Goal: Find specific page/section: Find specific page/section

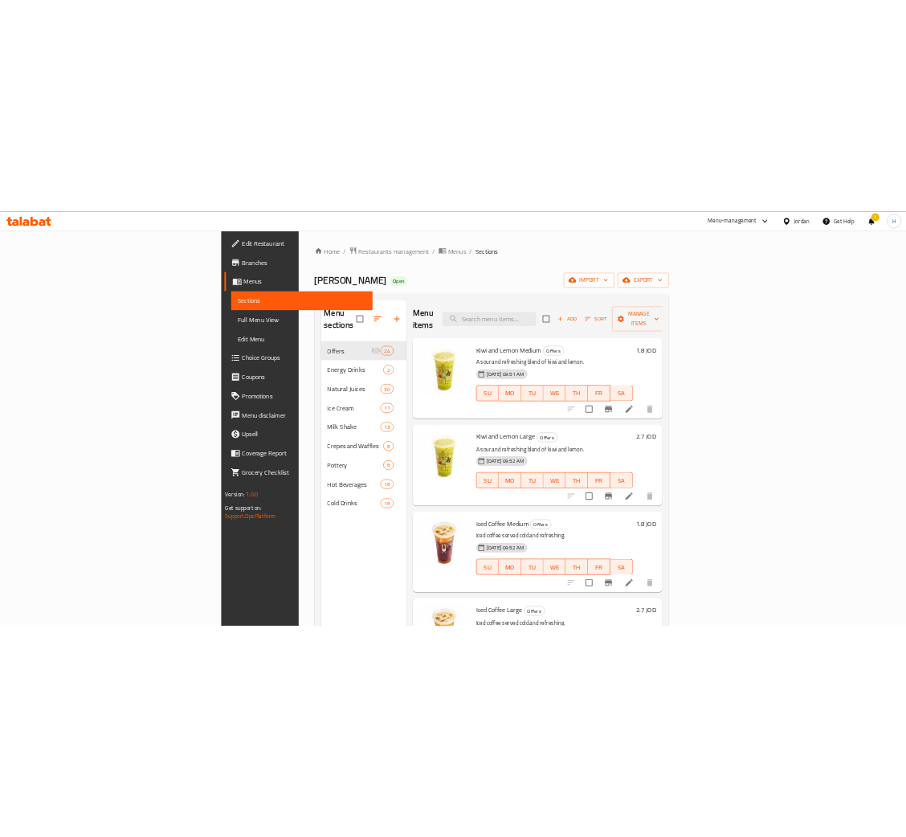
scroll to position [3413, 0]
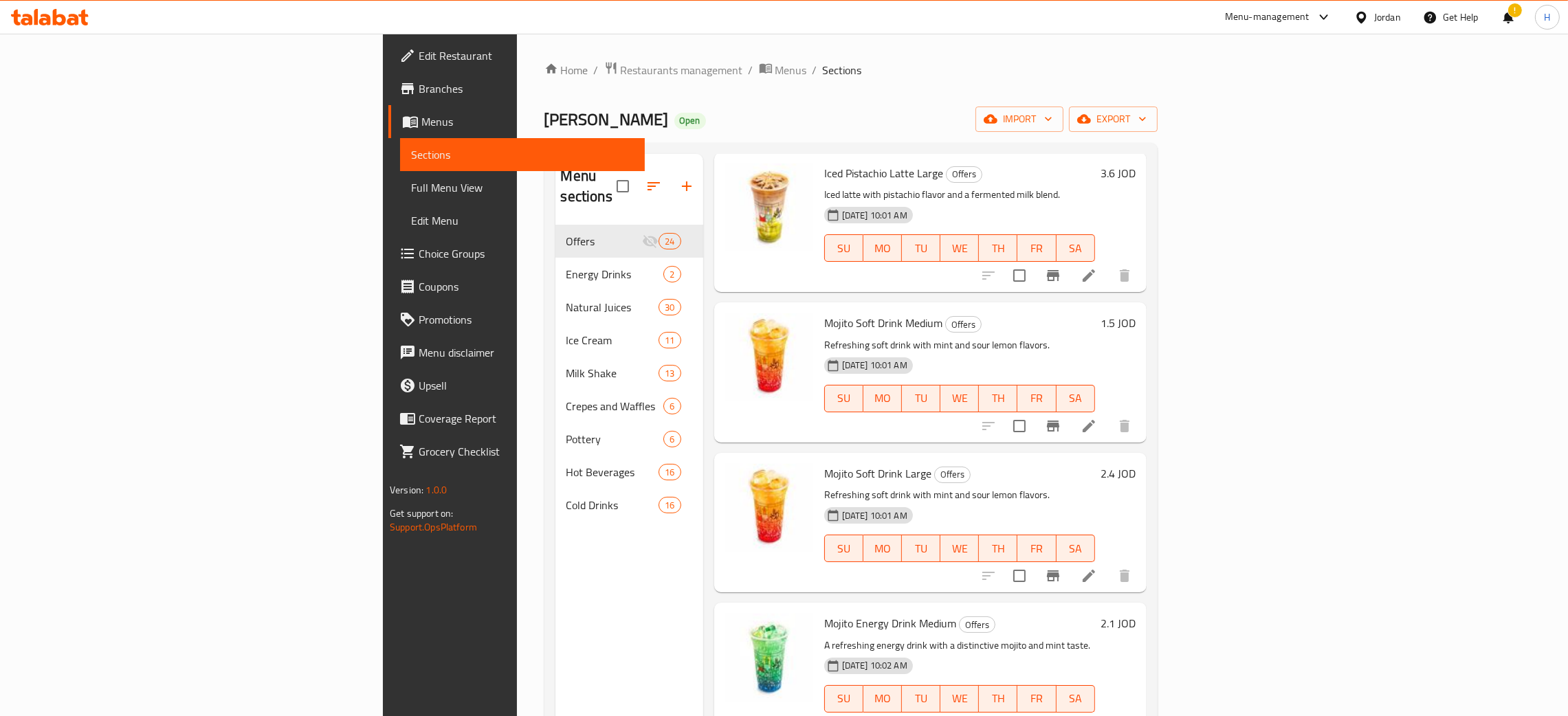
click at [1093, 74] on ol "Home / Restaurants management / Menus / Sections" at bounding box center [850, 70] width 613 height 18
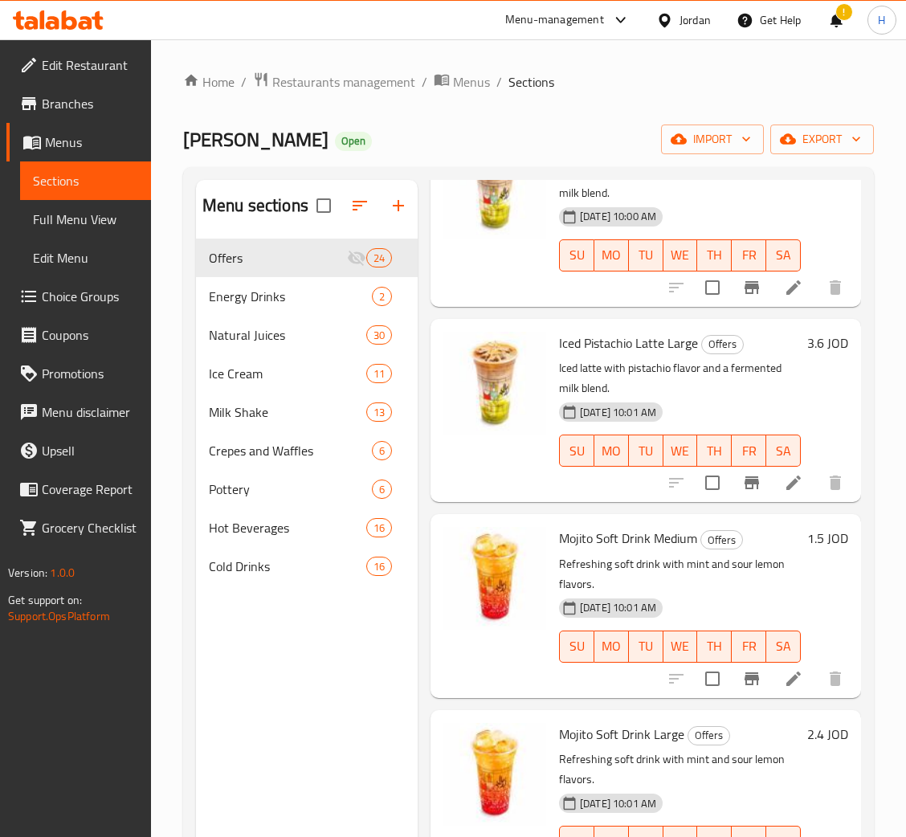
click at [416, 166] on div "Home / Restaurants management / Menus / Sections [PERSON_NAME] Open import expo…" at bounding box center [528, 551] width 691 height 959
click at [63, 103] on span "Branches" at bounding box center [90, 103] width 96 height 19
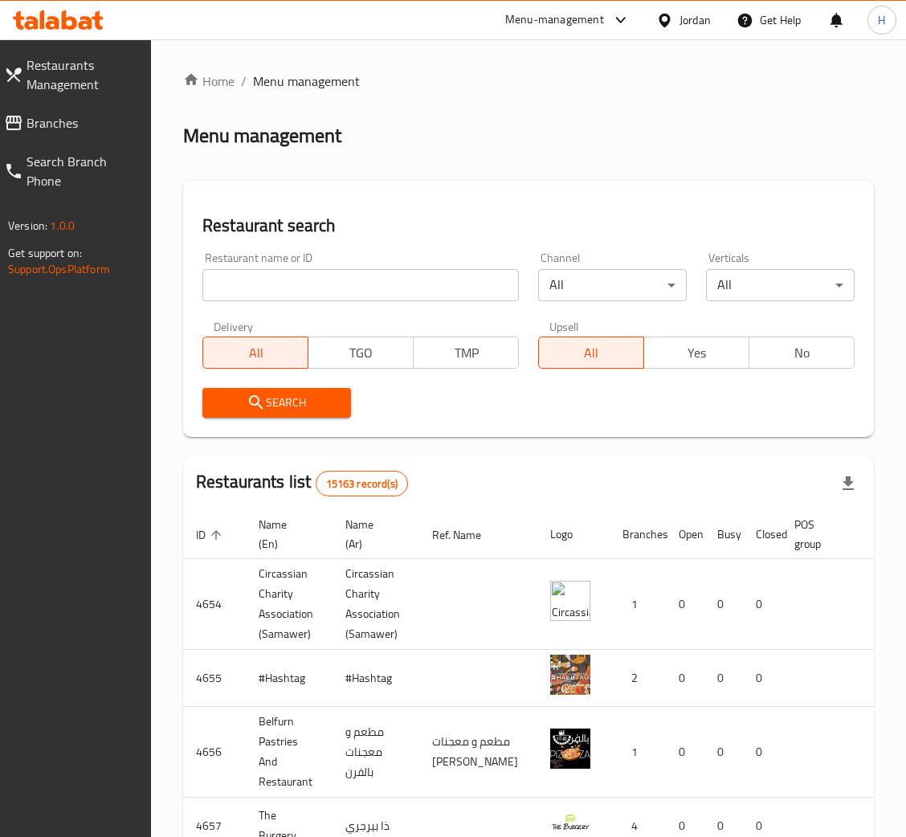
click at [91, 123] on span "Branches" at bounding box center [83, 122] width 112 height 19
click at [75, 108] on link "Branches" at bounding box center [71, 123] width 160 height 39
